Goal: Information Seeking & Learning: Learn about a topic

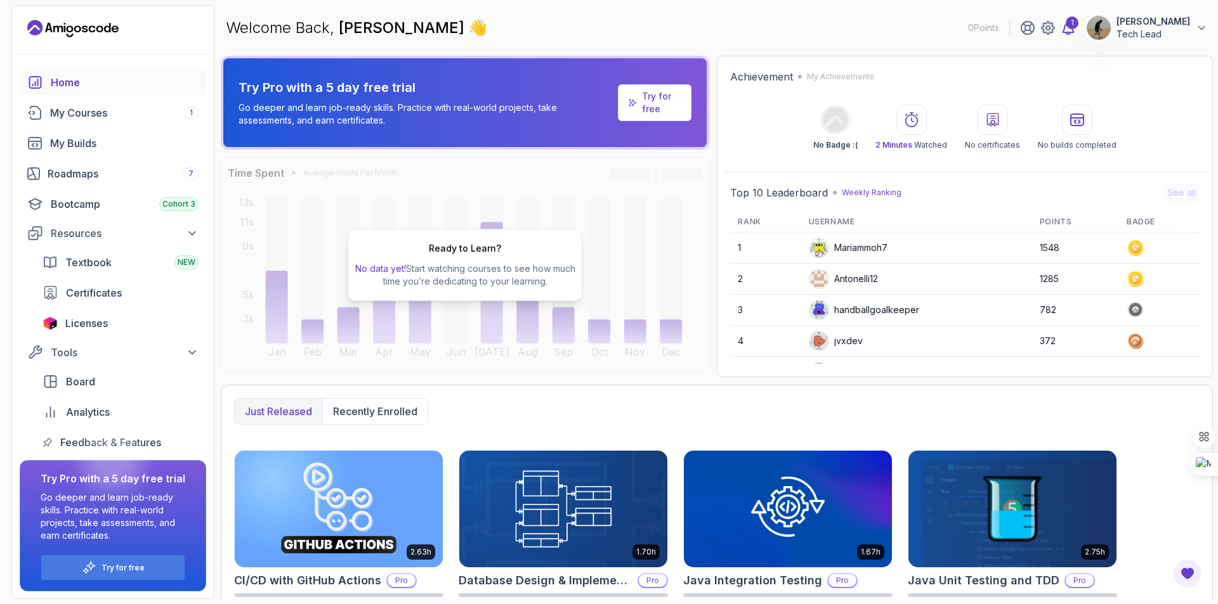
click at [1078, 22] on div "1" at bounding box center [1071, 22] width 13 height 13
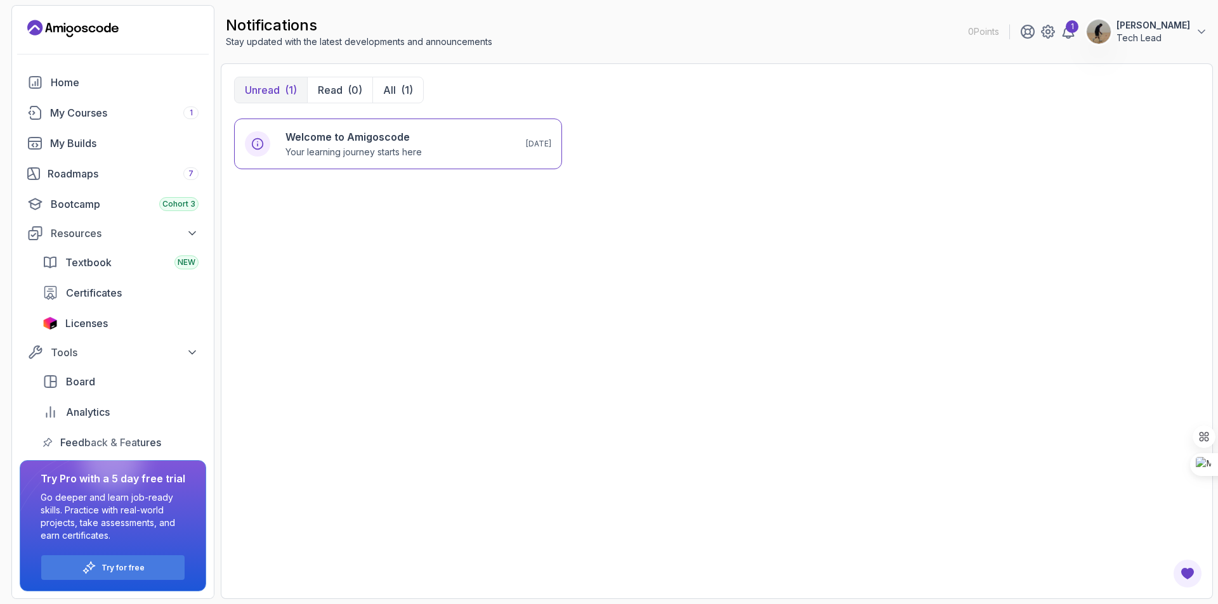
click at [258, 86] on p "Unread" at bounding box center [262, 89] width 35 height 15
click at [348, 137] on h6 "Welcome to Amigoscode" at bounding box center [353, 136] width 136 height 15
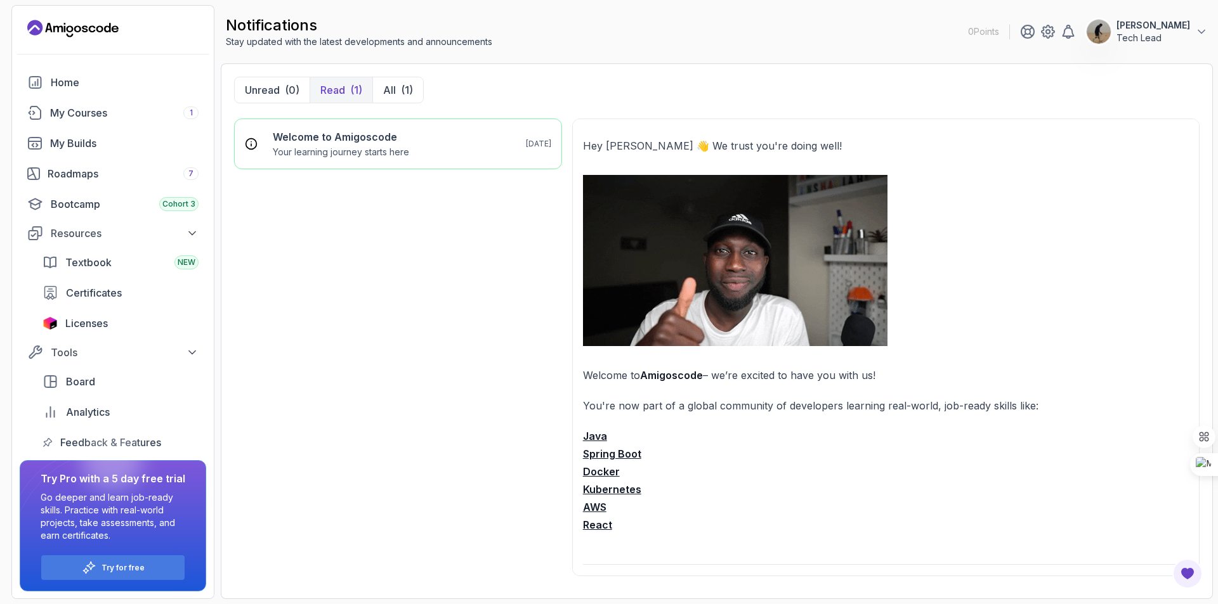
click at [335, 89] on p "Read" at bounding box center [332, 89] width 25 height 15
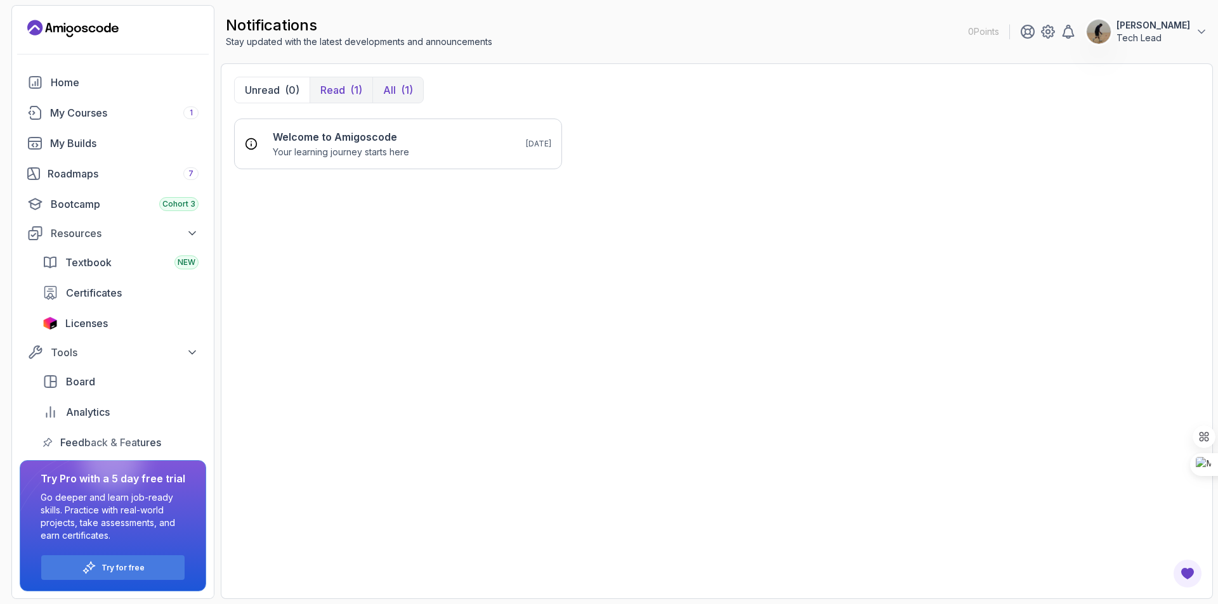
click at [398, 88] on button "All (1)" at bounding box center [397, 89] width 51 height 25
click at [114, 117] on div "My Courses 1" at bounding box center [124, 112] width 148 height 15
click at [118, 115] on div "My Courses 1" at bounding box center [124, 112] width 148 height 15
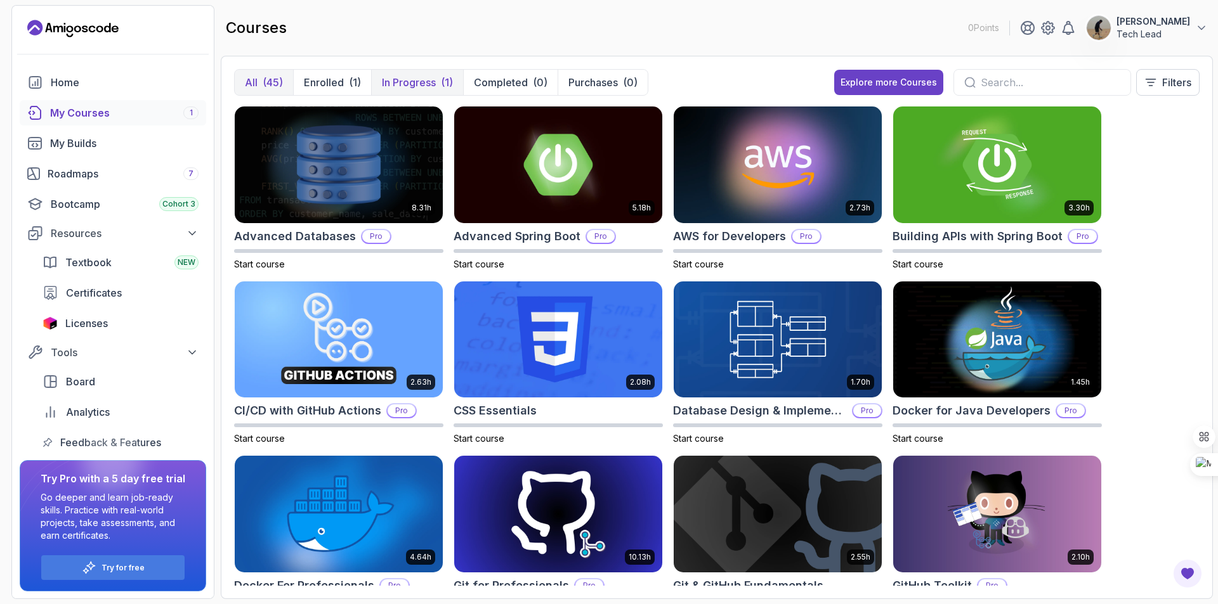
click at [412, 79] on p "In Progress" at bounding box center [409, 82] width 54 height 15
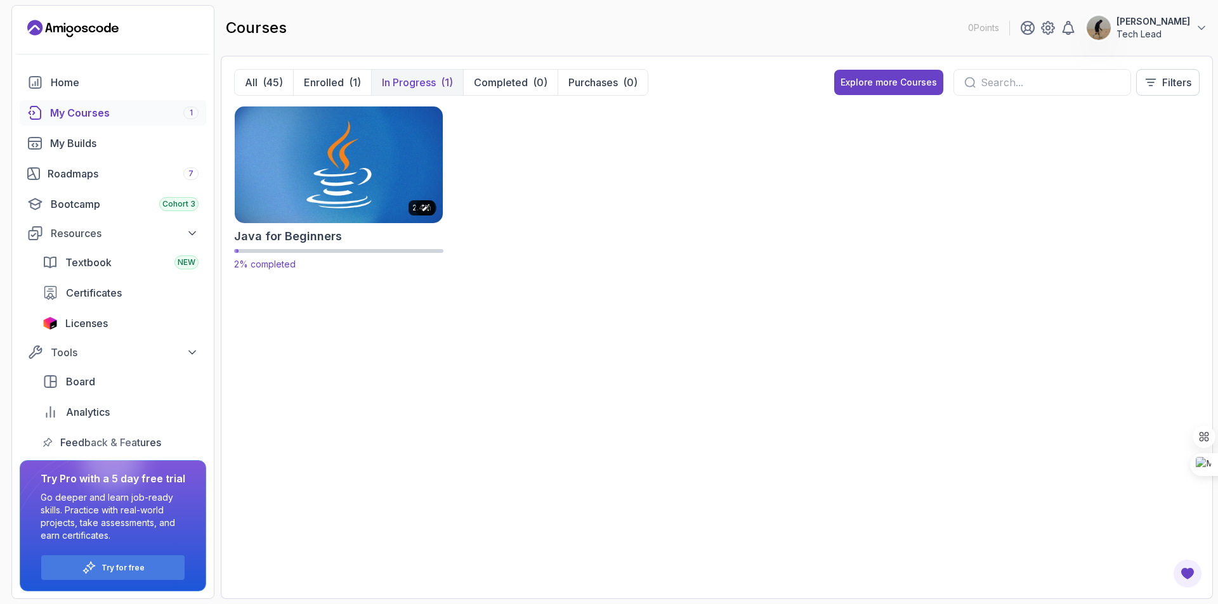
click at [321, 189] on img at bounding box center [339, 164] width 218 height 122
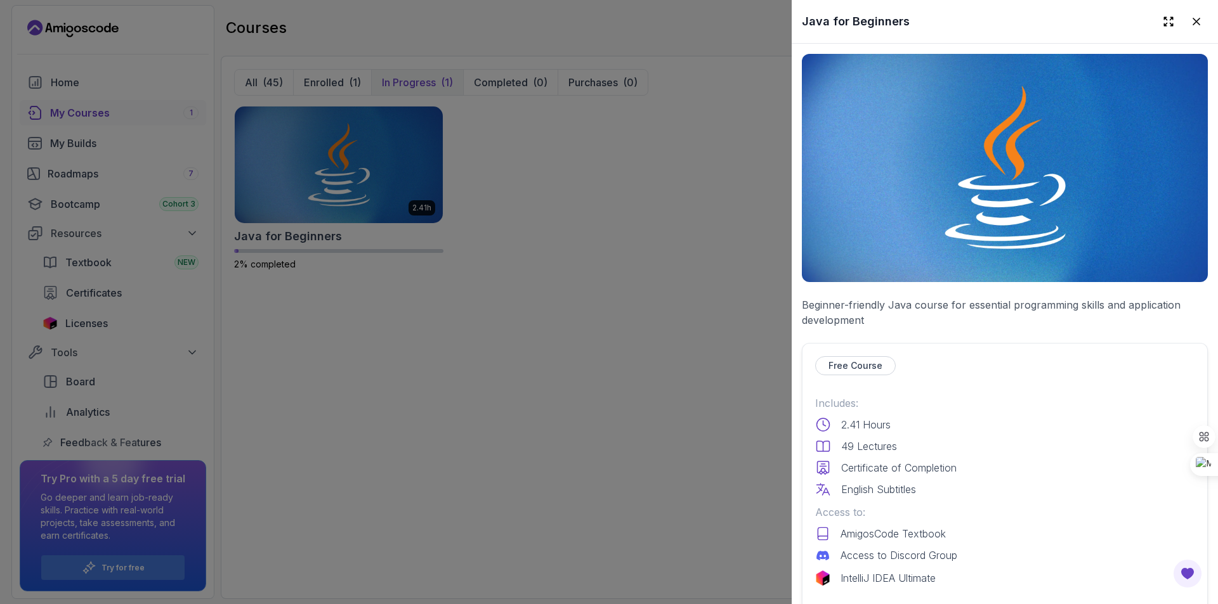
click at [850, 360] on p "Free Course" at bounding box center [855, 366] width 54 height 13
click at [1055, 195] on img at bounding box center [1005, 168] width 406 height 228
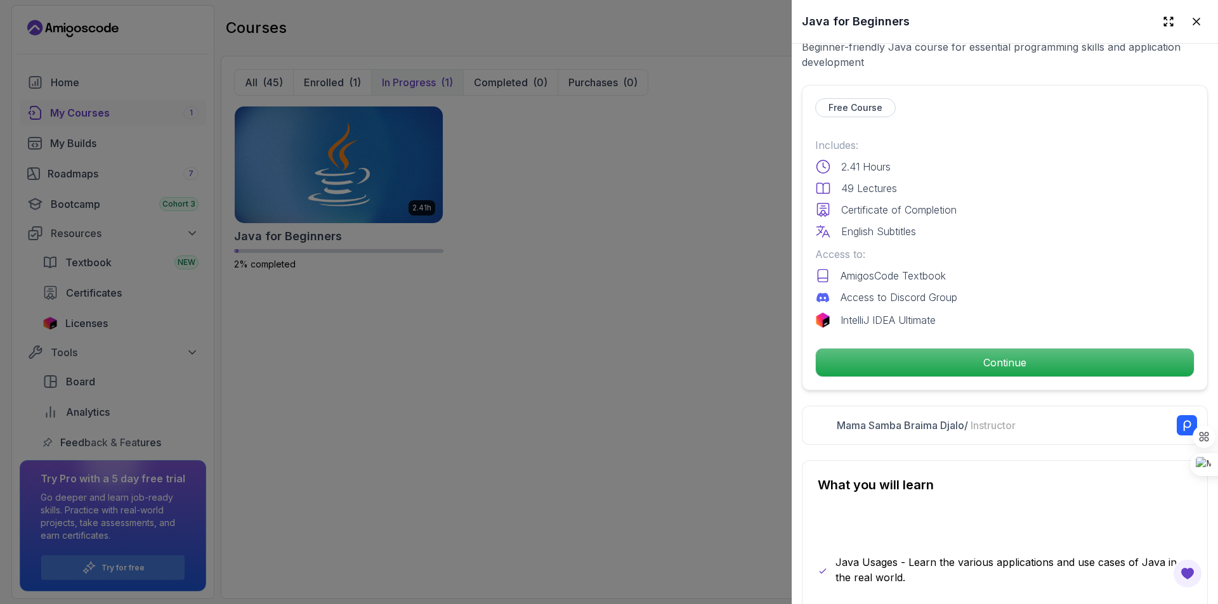
scroll to position [317, 0]
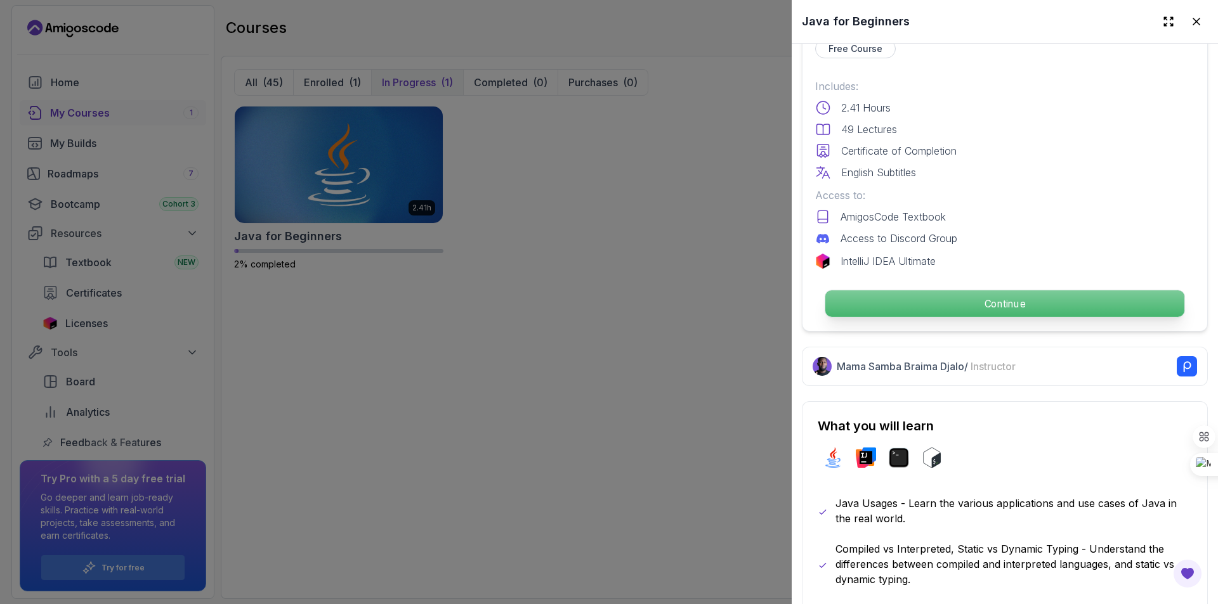
click at [1050, 301] on p "Continue" at bounding box center [1004, 303] width 359 height 27
